Goal: Task Accomplishment & Management: Manage account settings

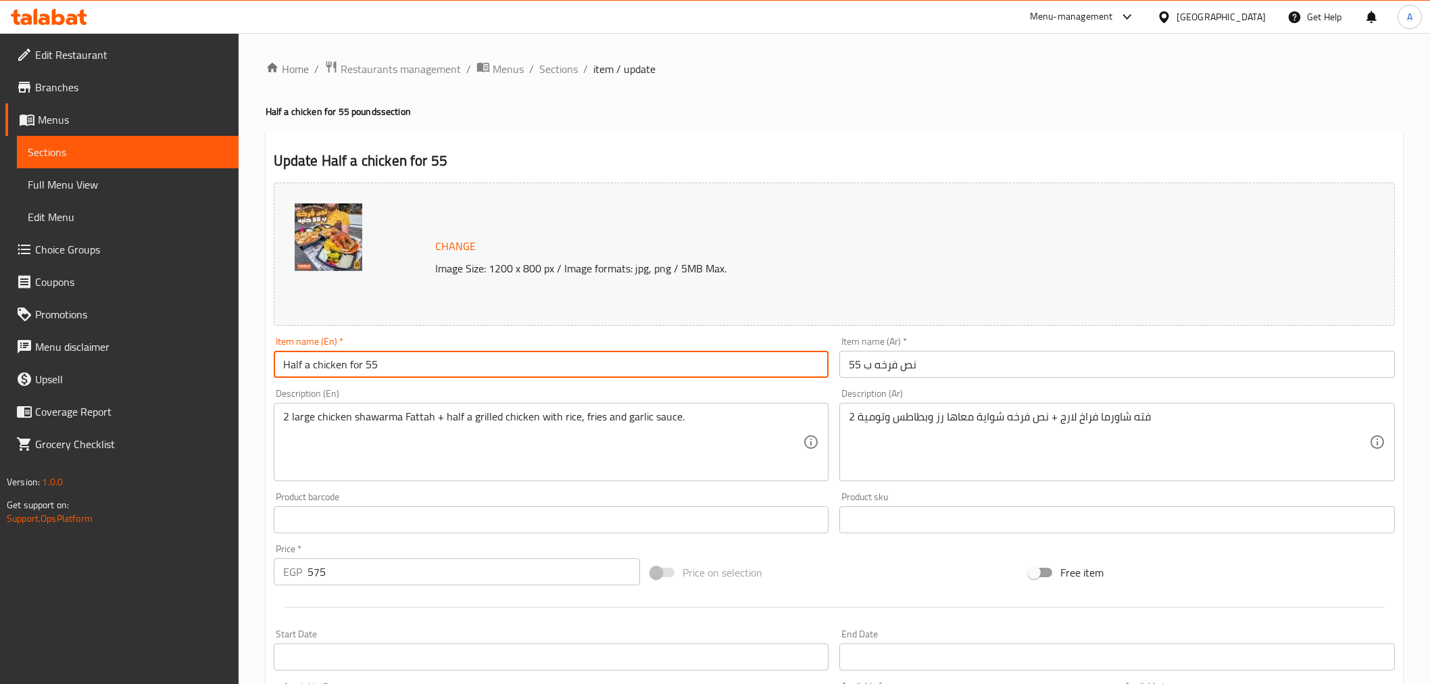
click at [1248, 11] on div "[GEOGRAPHIC_DATA]" at bounding box center [1220, 16] width 89 height 15
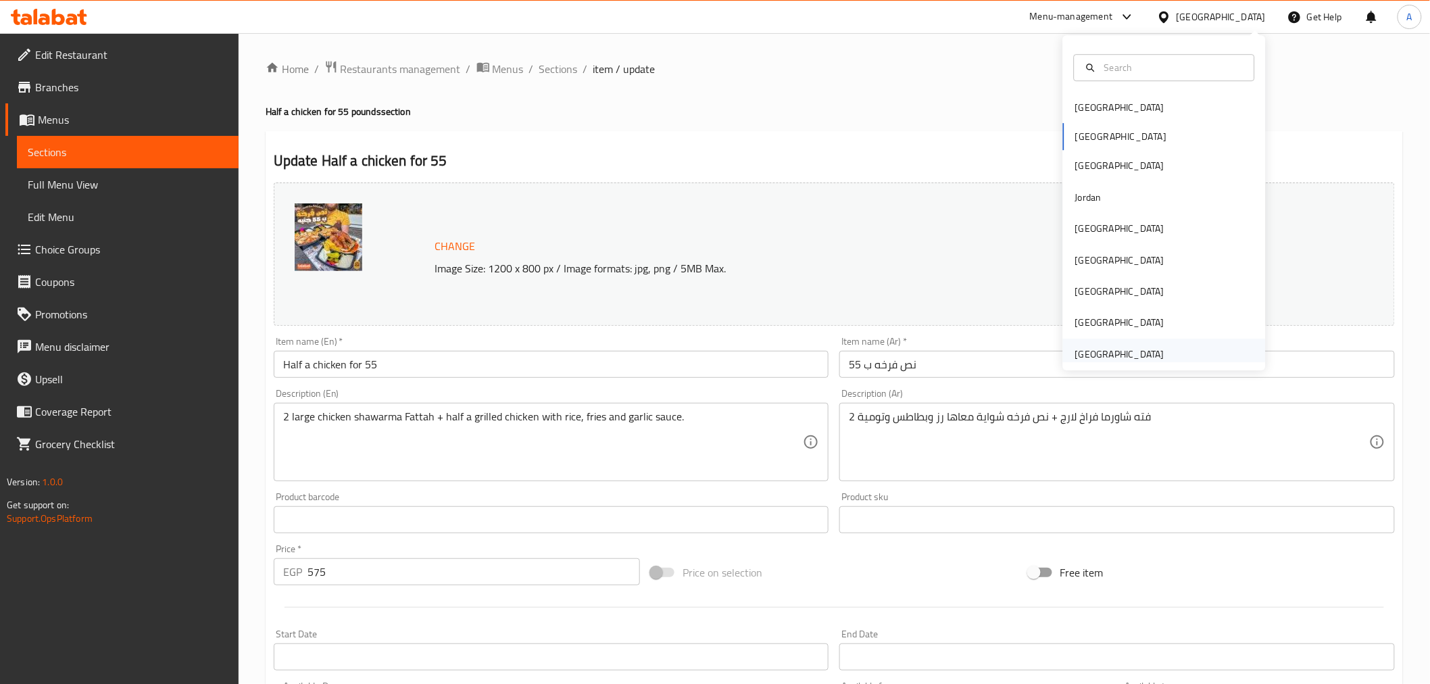
click at [1109, 350] on div "[GEOGRAPHIC_DATA]" at bounding box center [1119, 354] width 89 height 15
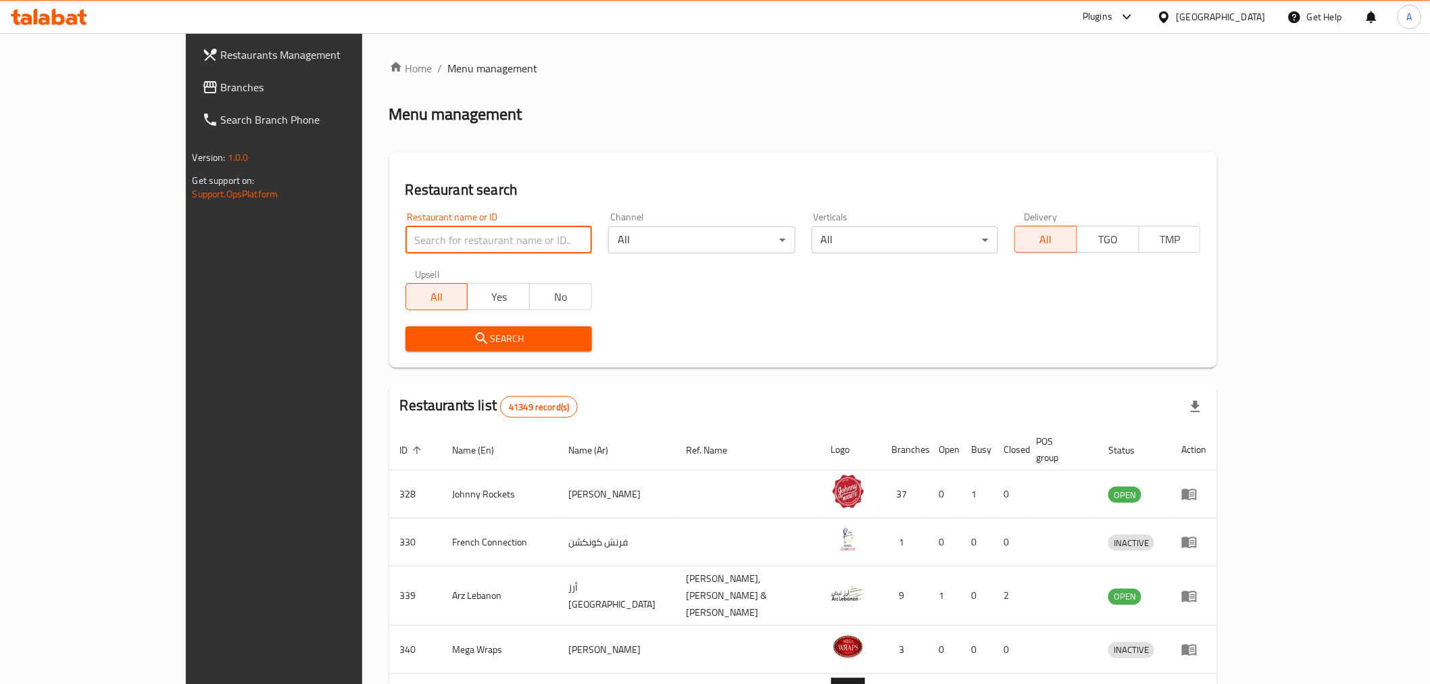
click at [457, 228] on input "search" at bounding box center [498, 239] width 186 height 27
paste input "Great Tasty Coffee,"
type input "Great Tasty Coffee"
click button "Search" at bounding box center [498, 338] width 186 height 25
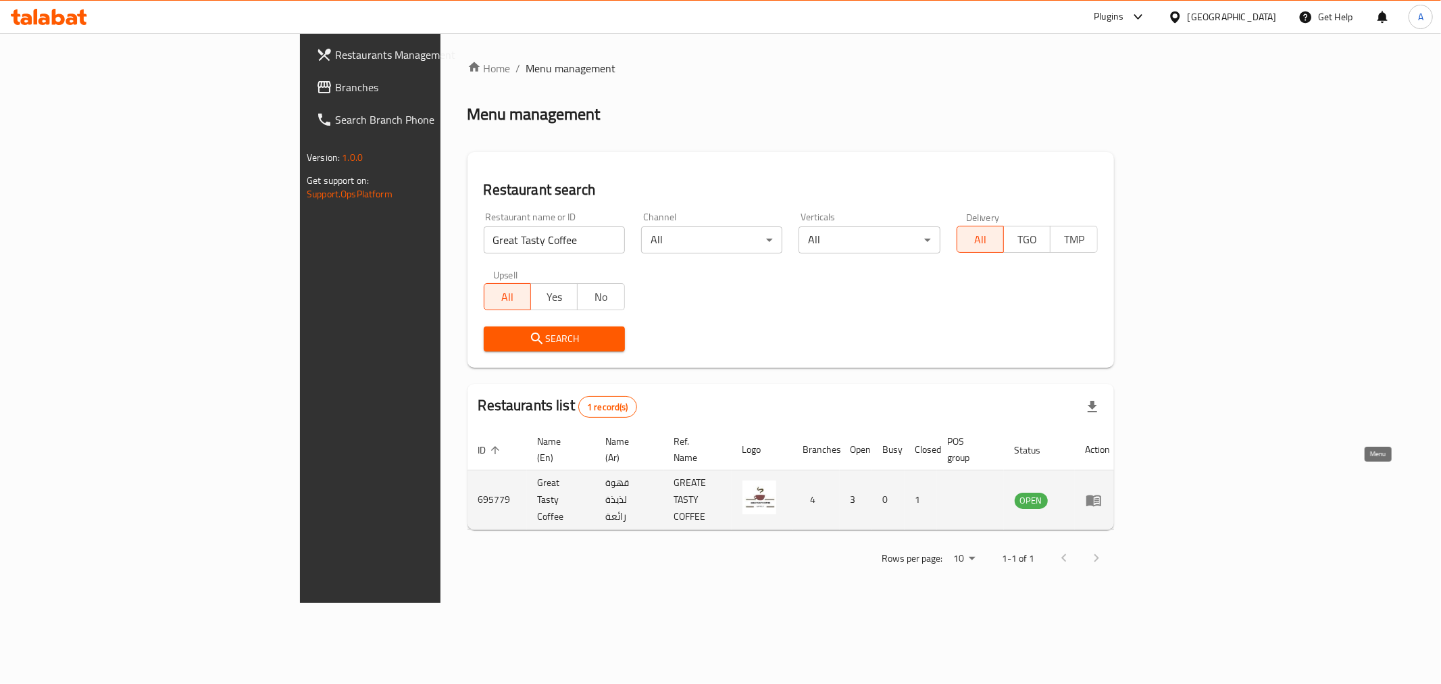
click at [1101, 495] on icon "enhanced table" at bounding box center [1094, 500] width 15 height 11
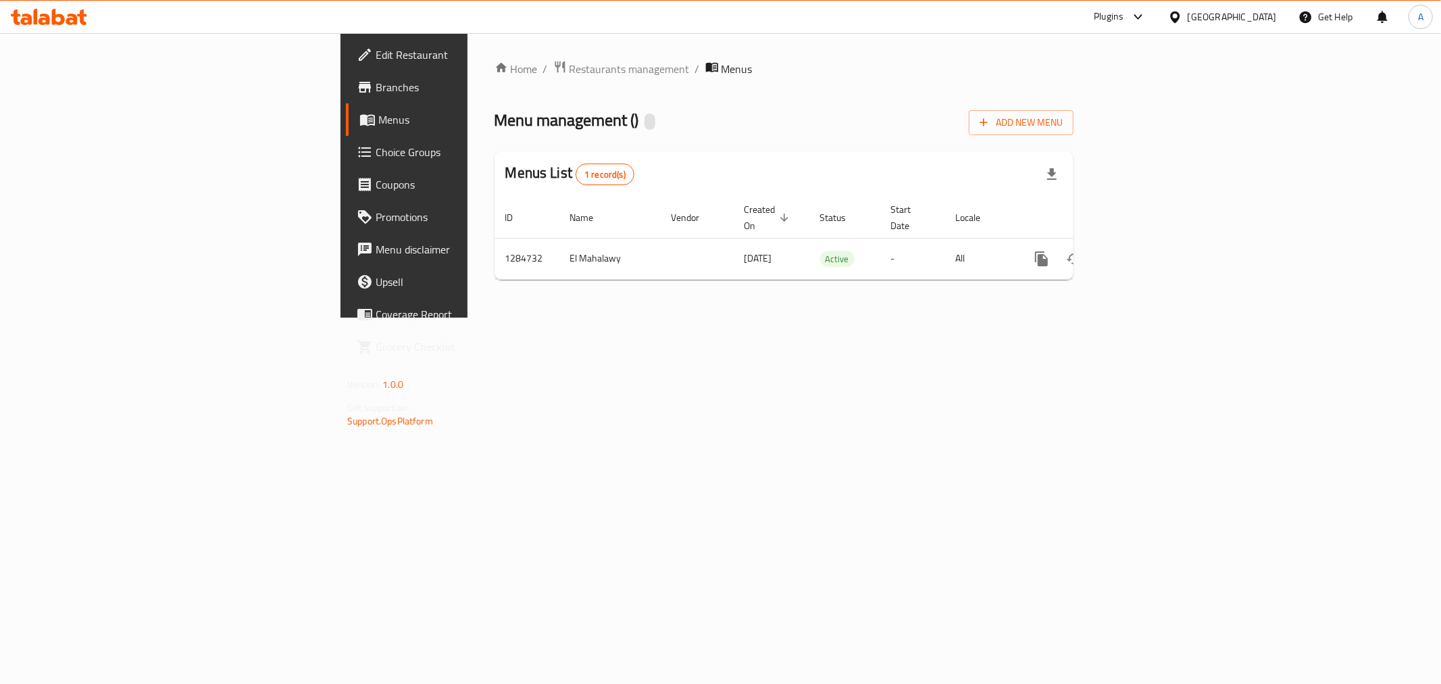
click at [376, 58] on span "Edit Restaurant" at bounding box center [473, 55] width 195 height 16
